Goal: Task Accomplishment & Management: Manage account settings

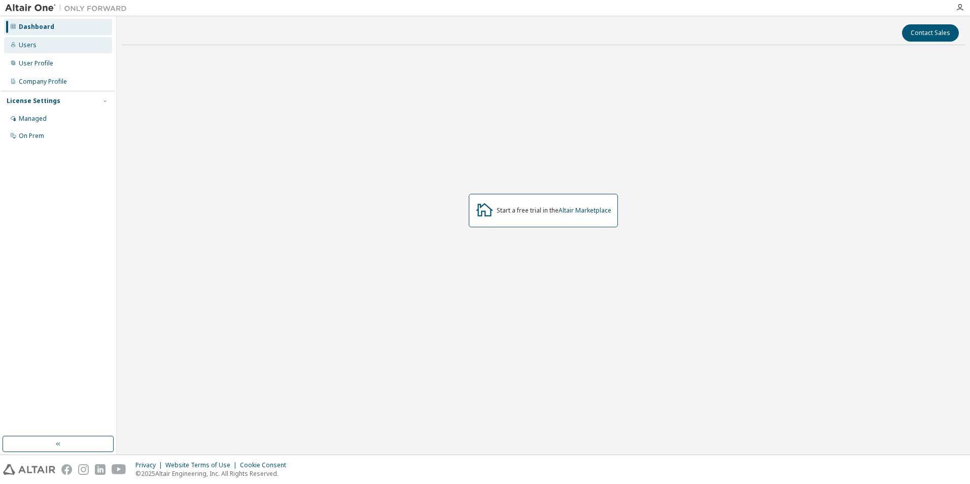
click at [20, 41] on div "Users" at bounding box center [28, 45] width 18 height 8
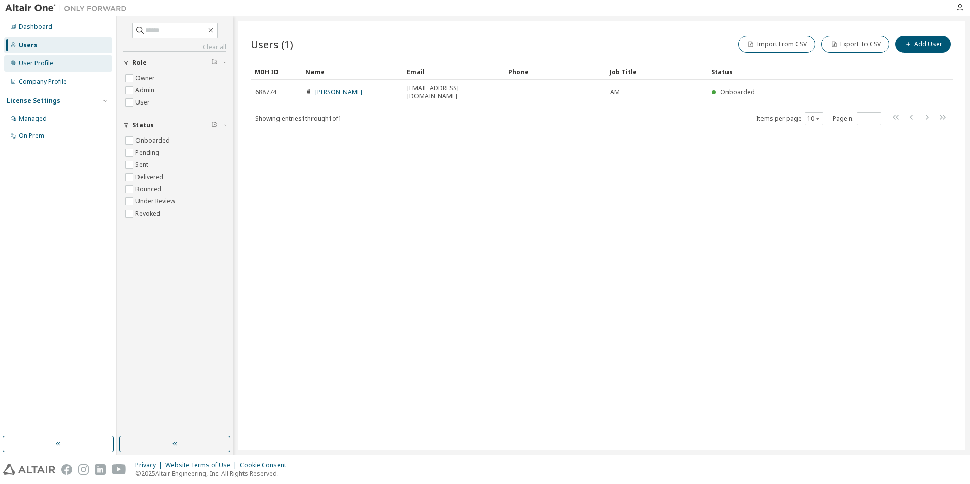
click at [26, 64] on div "User Profile" at bounding box center [36, 63] width 35 height 8
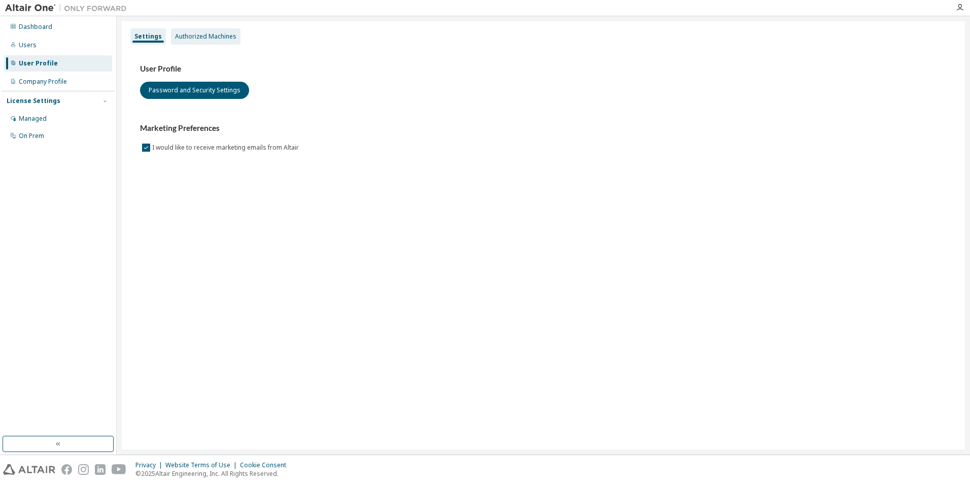
click at [184, 35] on div "Authorized Machines" at bounding box center [205, 36] width 61 height 8
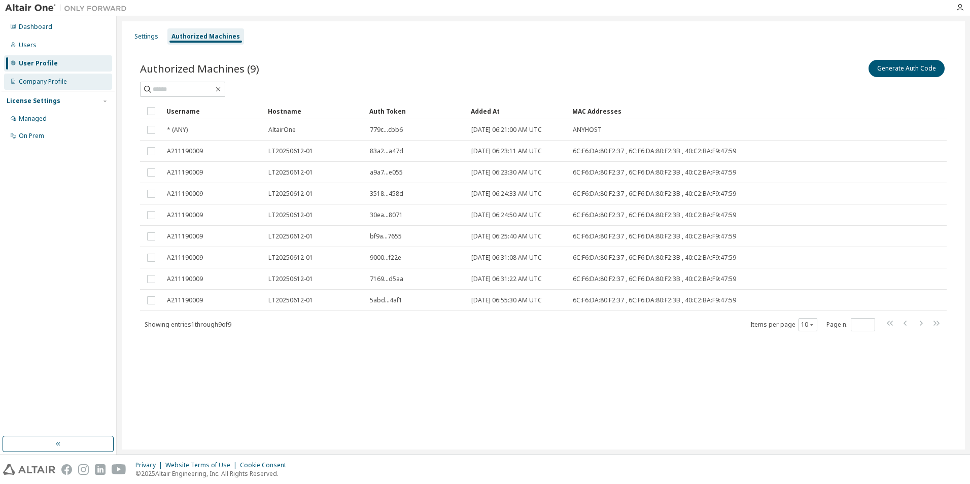
click at [23, 79] on div "Company Profile" at bounding box center [43, 82] width 48 height 8
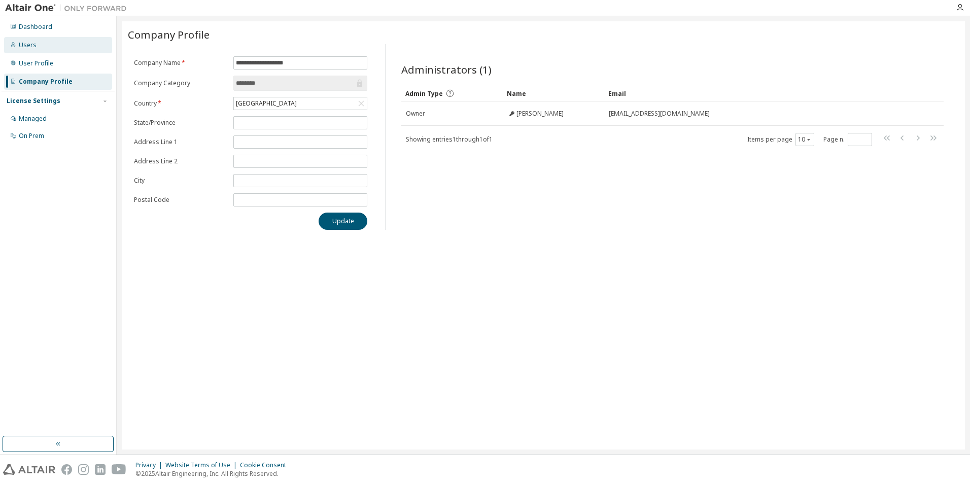
click at [35, 46] on div "Users" at bounding box center [58, 45] width 108 height 16
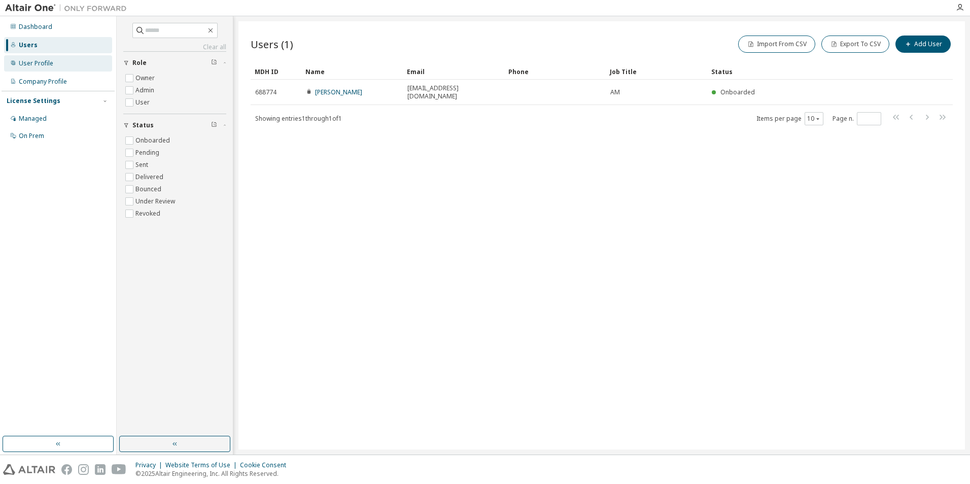
click at [28, 60] on div "User Profile" at bounding box center [36, 63] width 35 height 8
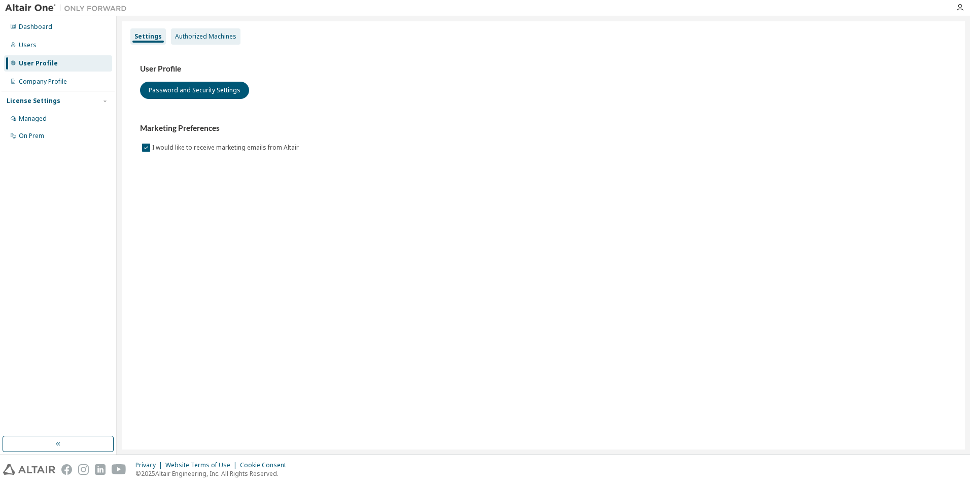
click at [223, 39] on div "Authorized Machines" at bounding box center [205, 36] width 61 height 8
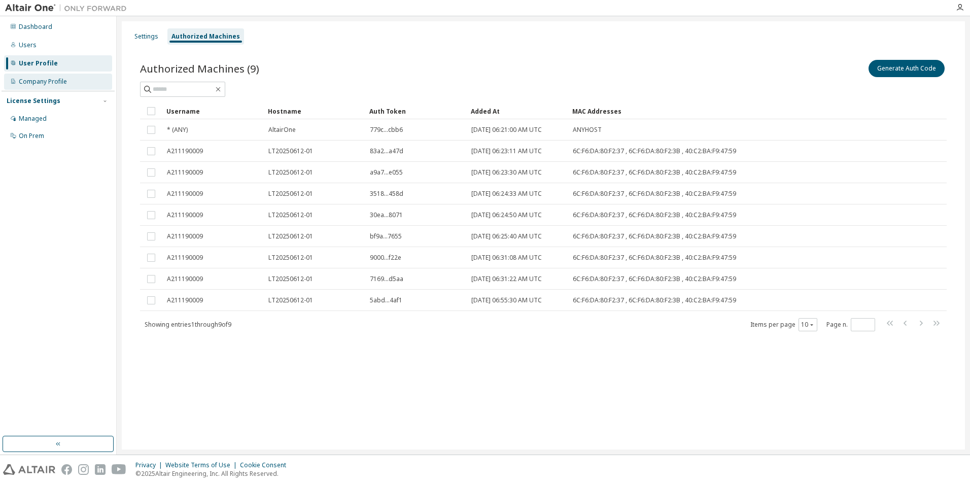
click at [52, 83] on div "Company Profile" at bounding box center [43, 82] width 48 height 8
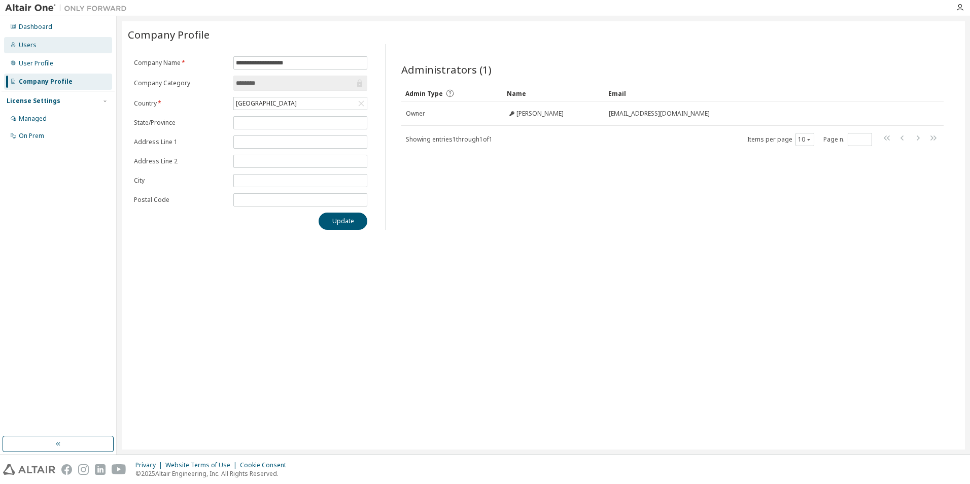
click at [28, 45] on div "Users" at bounding box center [28, 45] width 18 height 8
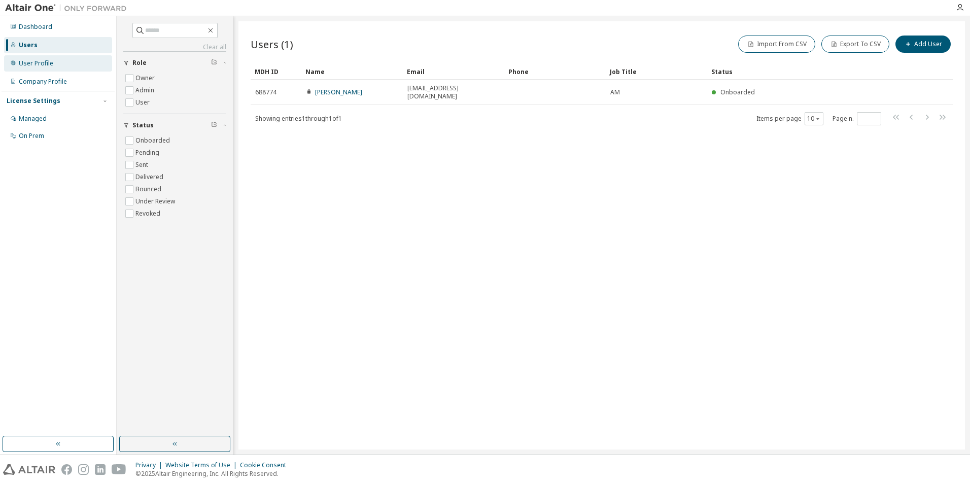
click at [20, 67] on div "User Profile" at bounding box center [36, 63] width 35 height 8
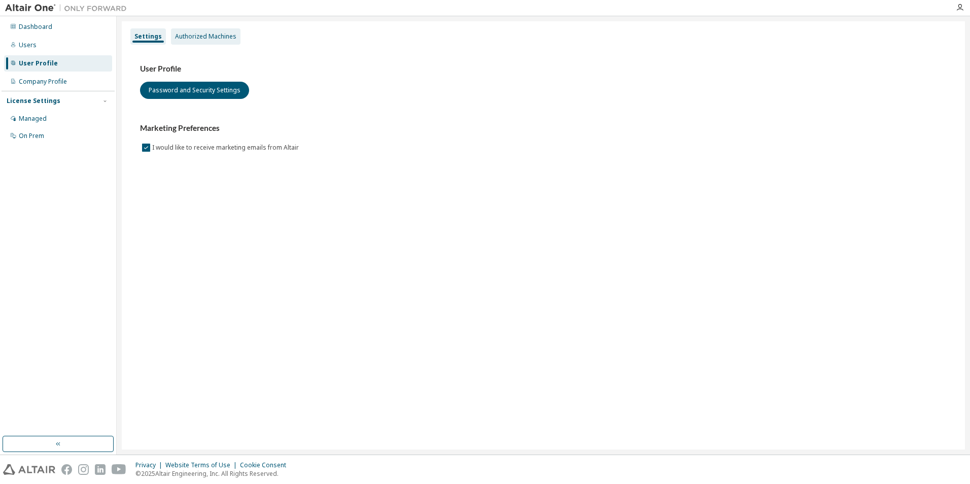
click at [194, 43] on div "Authorized Machines" at bounding box center [206, 36] width 70 height 16
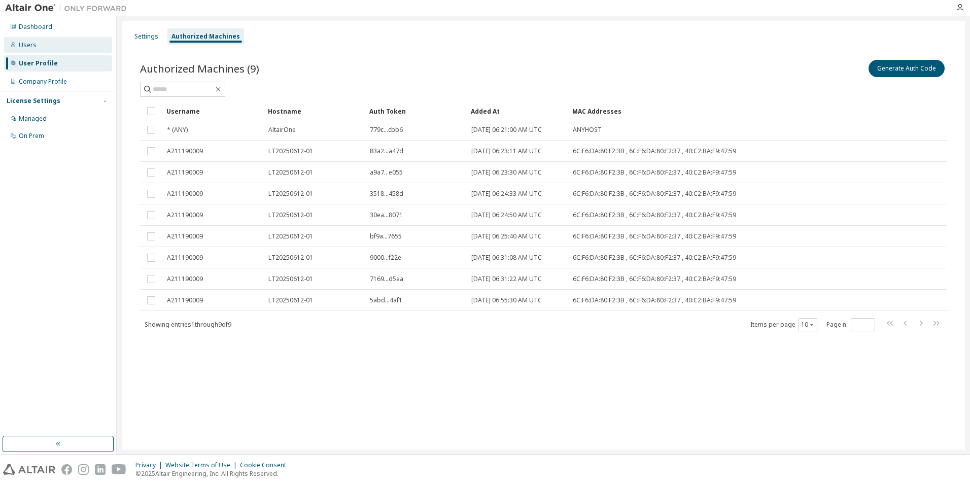
click at [23, 40] on div "Users" at bounding box center [58, 45] width 108 height 16
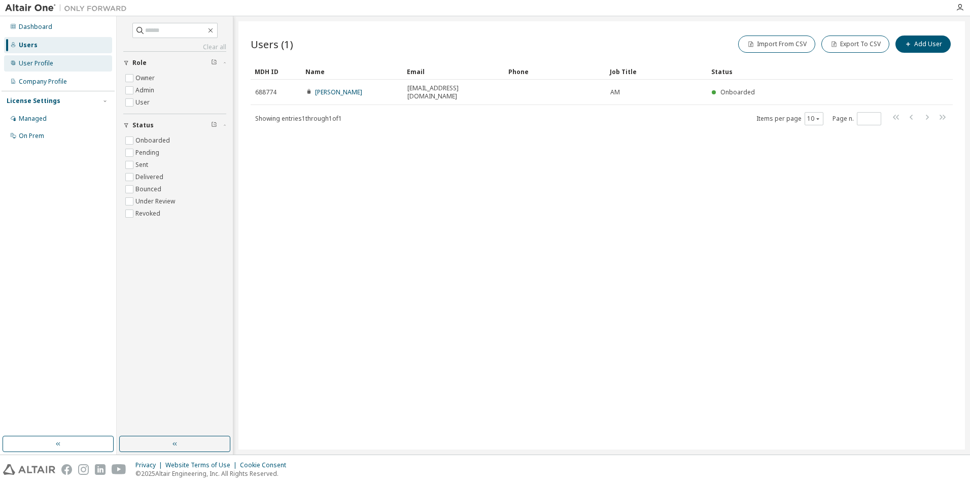
click at [24, 66] on div "User Profile" at bounding box center [36, 63] width 35 height 8
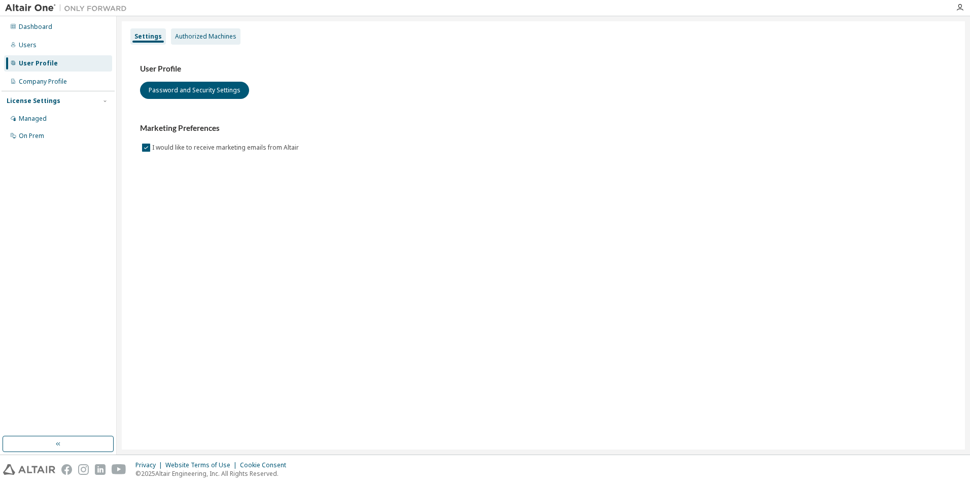
click at [191, 39] on div "Authorized Machines" at bounding box center [205, 36] width 61 height 8
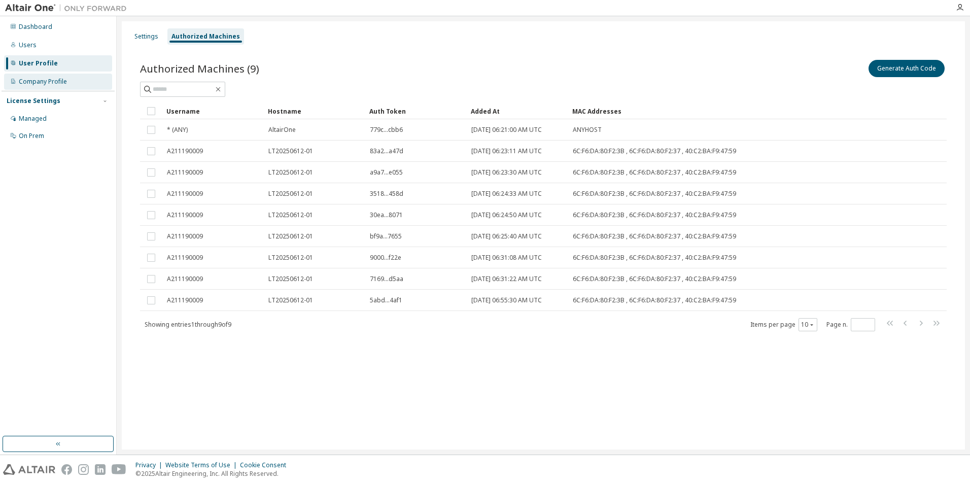
click at [47, 78] on div "Company Profile" at bounding box center [43, 82] width 48 height 8
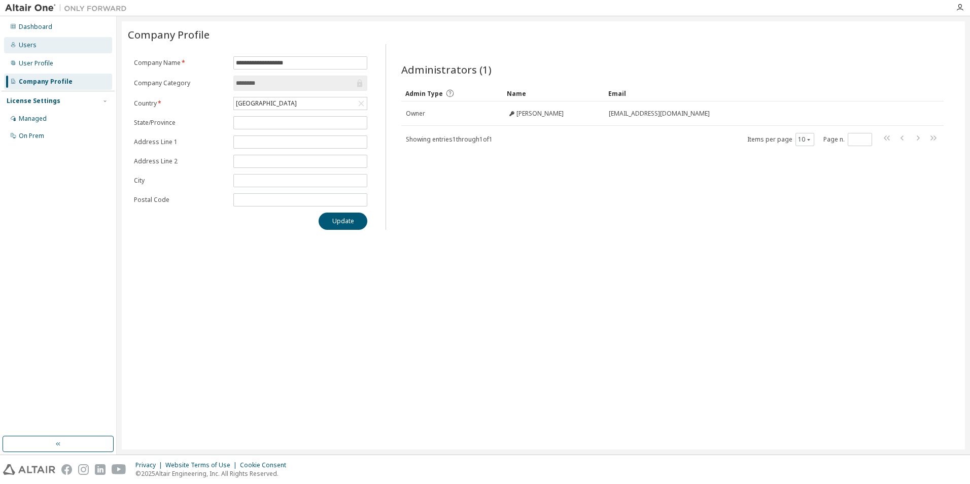
click at [43, 41] on div "Users" at bounding box center [58, 45] width 108 height 16
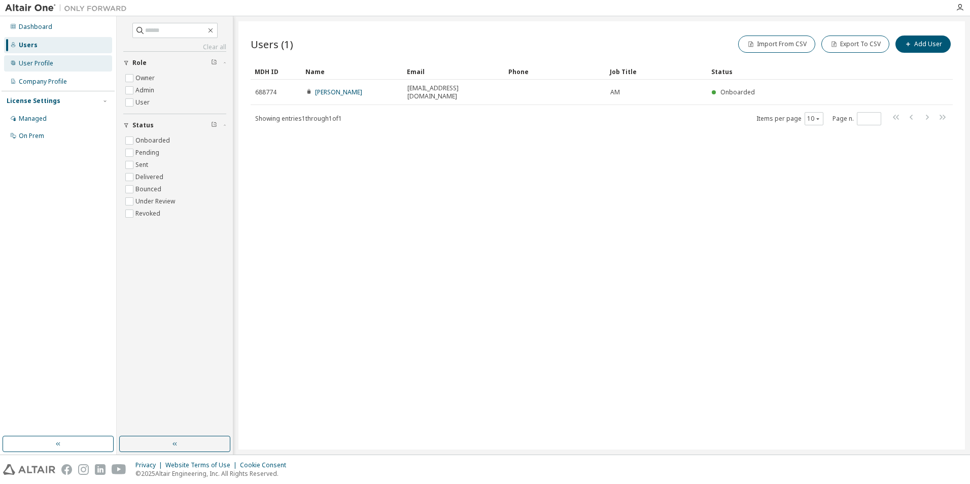
click at [68, 63] on div "User Profile" at bounding box center [58, 63] width 108 height 16
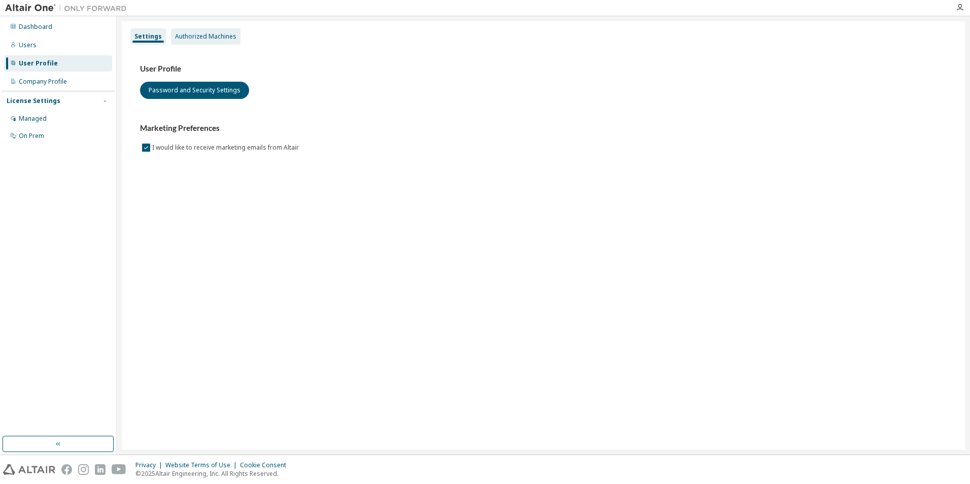
click at [227, 31] on div "Authorized Machines" at bounding box center [206, 36] width 70 height 16
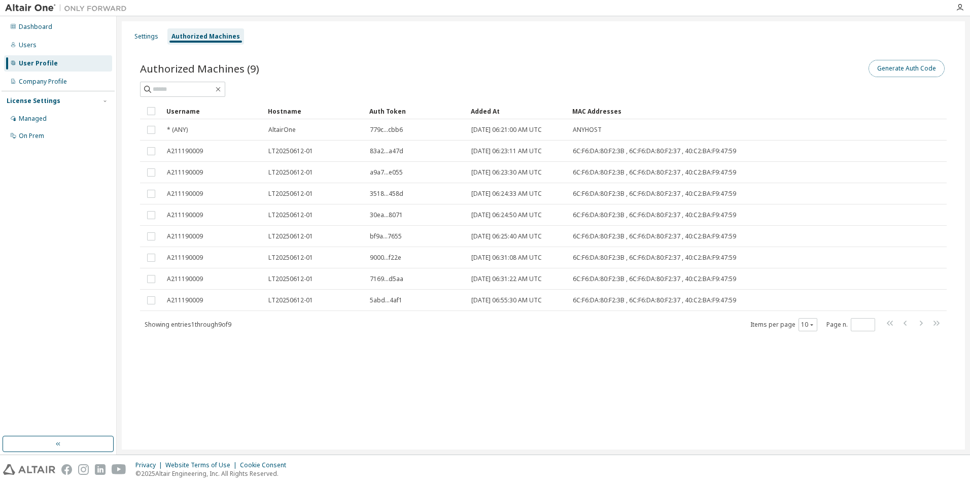
click at [895, 63] on button "Generate Auth Code" at bounding box center [907, 68] width 76 height 17
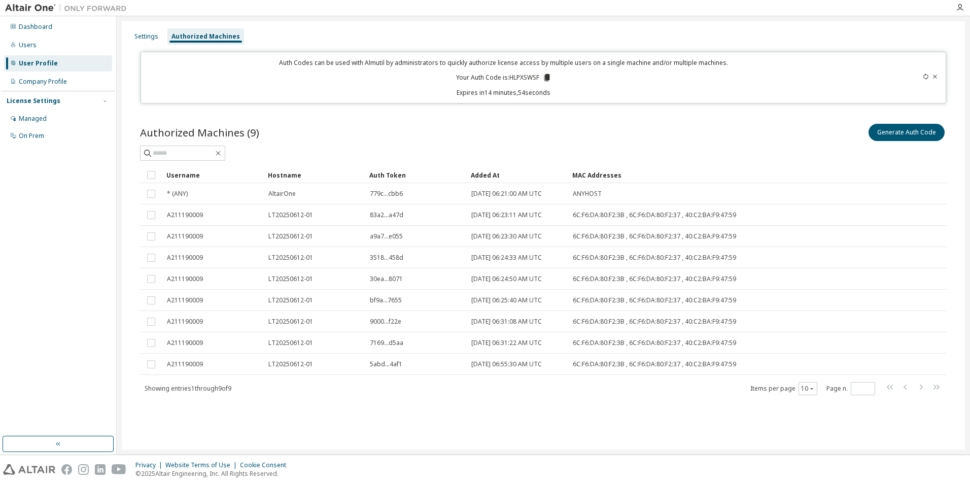
click at [548, 78] on icon at bounding box center [547, 77] width 6 height 7
click at [510, 96] on p "Expires in 2 minutes, 51 seconds" at bounding box center [504, 92] width 714 height 9
